Goal: Find specific page/section: Find specific page/section

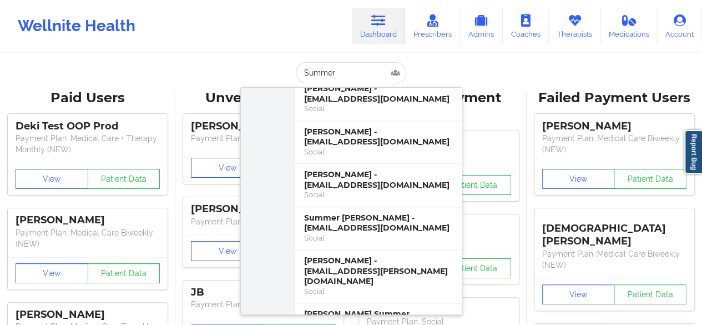
scroll to position [562, 0]
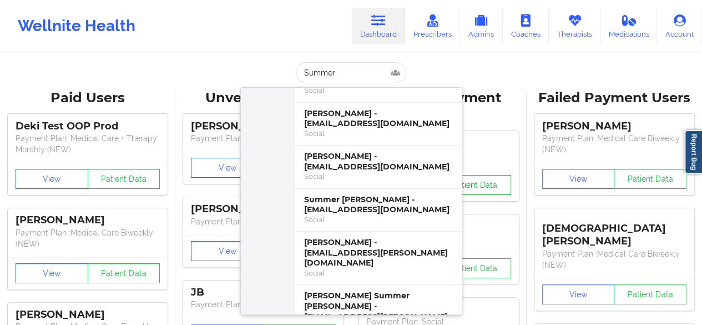
click at [456, 181] on div "Paid Unverified Summer [PERSON_NAME] - [EMAIL_ADDRESS][DOMAIN_NAME] Social [PER…" at bounding box center [351, 201] width 222 height 228
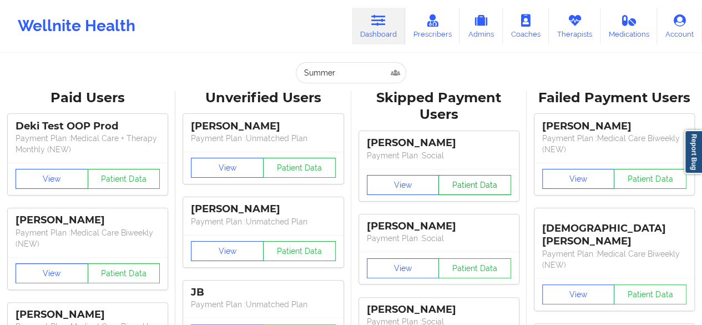
drag, startPoint x: 456, startPoint y: 181, endPoint x: 539, endPoint y: 104, distance: 113.9
click at [333, 66] on input "Summer" at bounding box center [351, 72] width 110 height 21
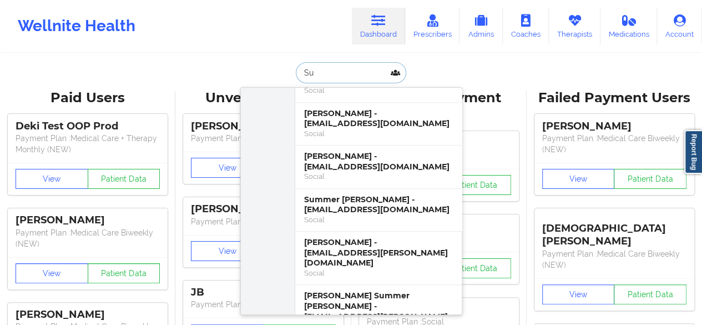
type input "S"
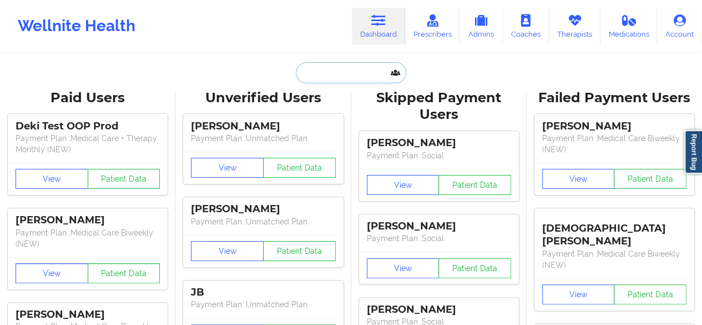
paste input "[PHONE_NUMBER]"
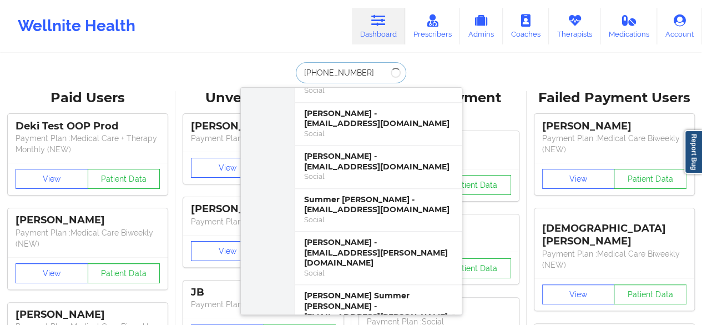
scroll to position [0, 0]
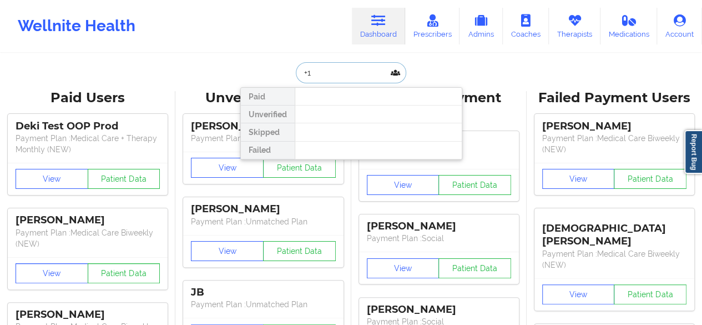
type input "+"
type input "[PERSON_NAME]"
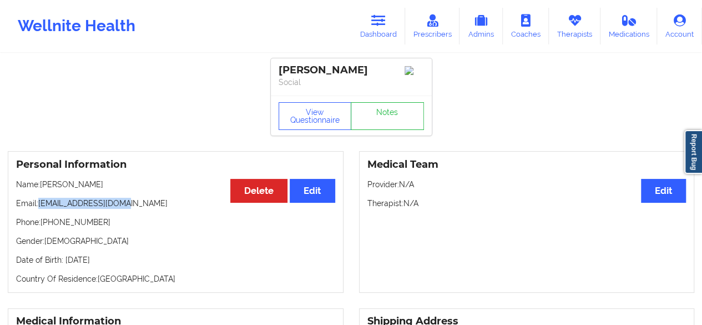
drag, startPoint x: 41, startPoint y: 205, endPoint x: 143, endPoint y: 208, distance: 102.1
click at [143, 208] on p "Email: [EMAIL_ADDRESS][DOMAIN_NAME]" at bounding box center [175, 203] width 319 height 11
copy p "[EMAIL_ADDRESS][DOMAIN_NAME]"
click at [158, 185] on p "Name: [PERSON_NAME]" at bounding box center [175, 184] width 319 height 11
click at [396, 16] on link "Dashboard" at bounding box center [378, 26] width 53 height 37
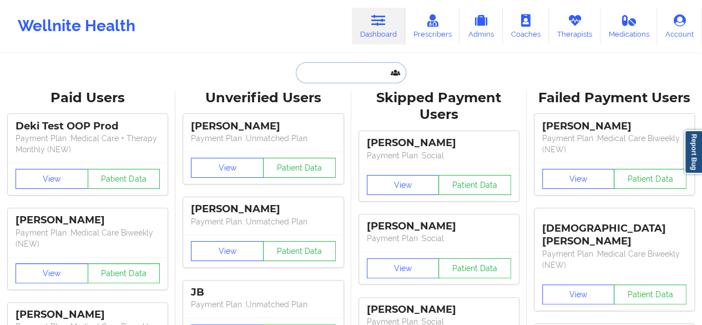
click at [315, 80] on input "text" at bounding box center [351, 72] width 110 height 21
paste input "[PERSON_NAME]"
type input "[PERSON_NAME]"
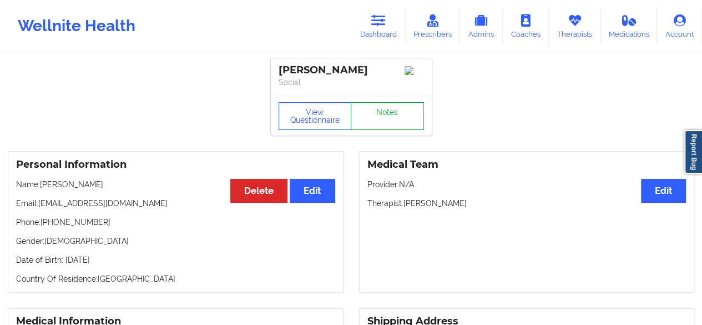
click at [401, 114] on link "Notes" at bounding box center [387, 116] width 73 height 28
